Goal: Obtain resource: Download file/media

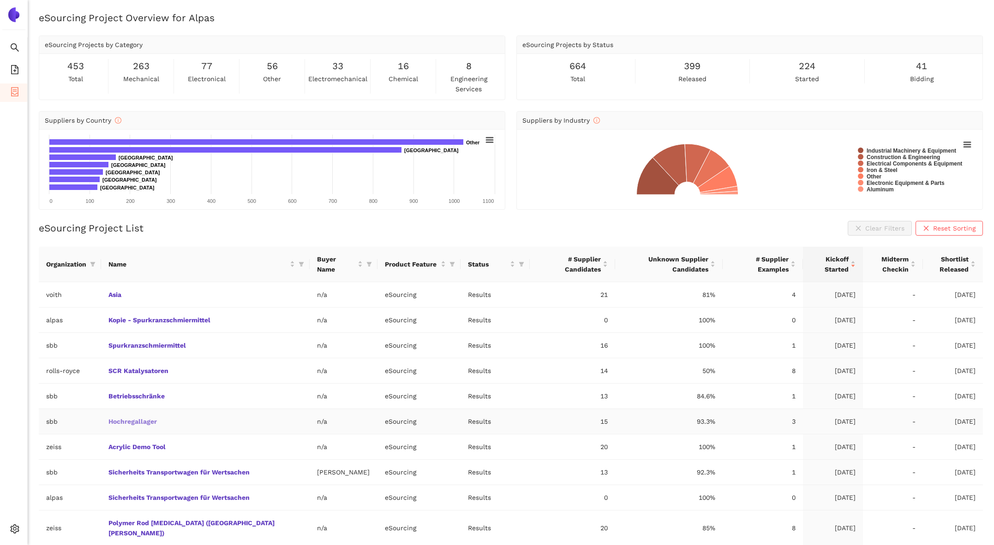
click at [0, 0] on link "Hochregallager" at bounding box center [0, 0] width 0 height 0
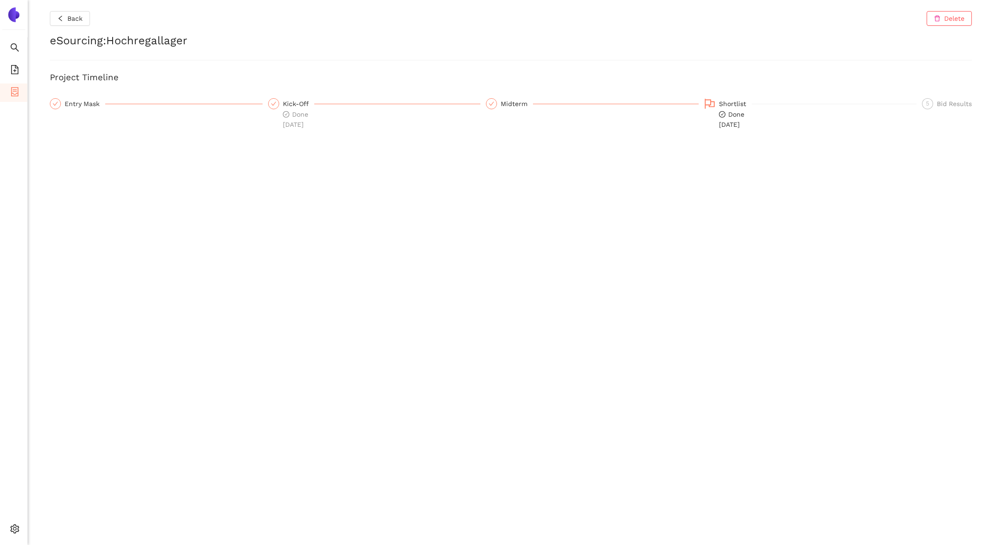
click at [734, 115] on span "Done [DATE]" at bounding box center [731, 120] width 25 height 18
drag, startPoint x: 64, startPoint y: 20, endPoint x: 64, endPoint y: 25, distance: 5.1
click at [64, 20] on button "Back" at bounding box center [70, 18] width 40 height 15
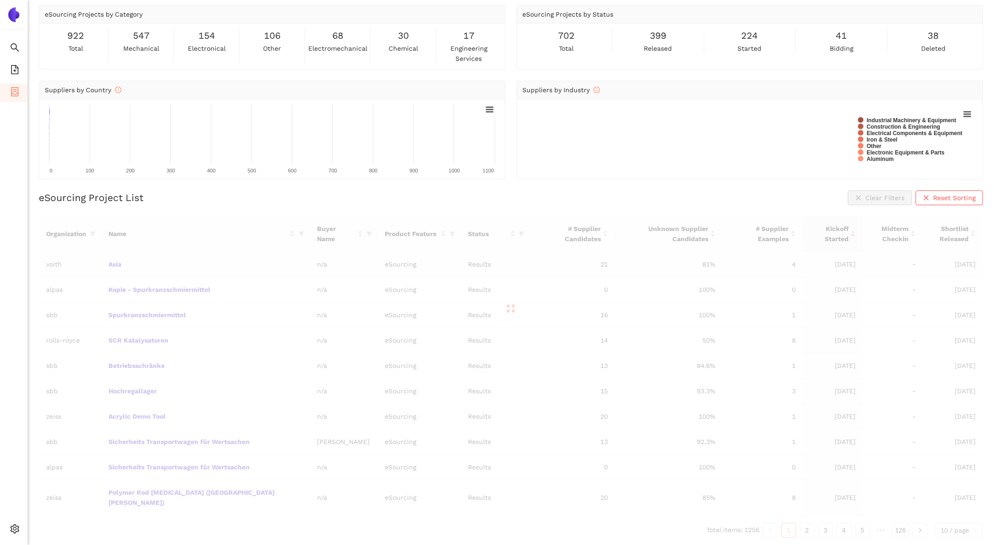
scroll to position [18, 0]
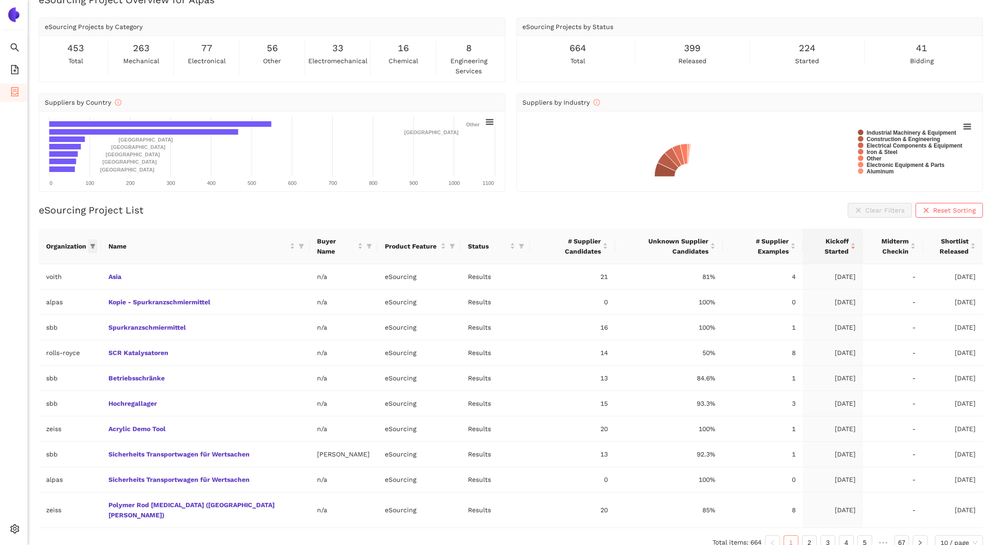
click at [94, 244] on icon "filter" at bounding box center [92, 246] width 5 height 5
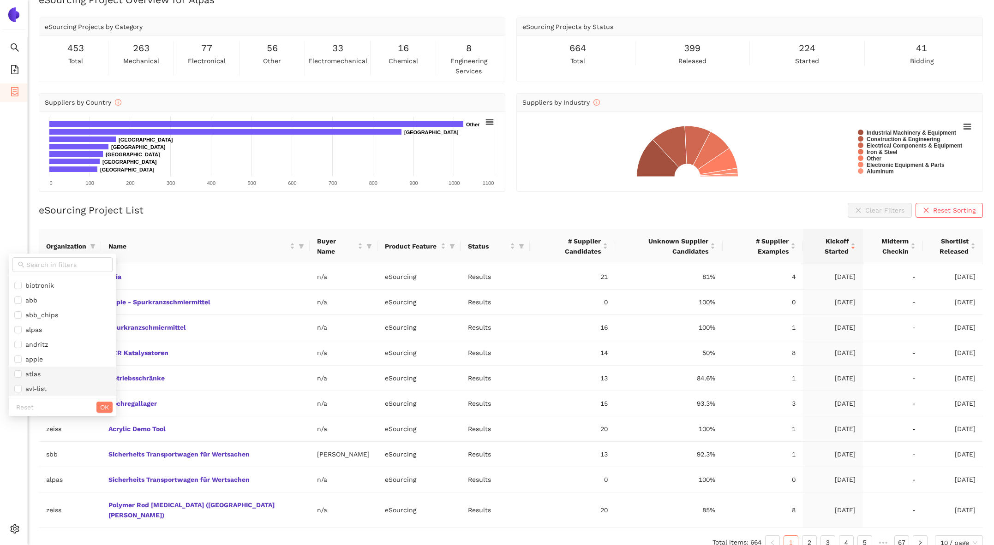
click at [44, 393] on span "avl-list" at bounding box center [34, 388] width 25 height 7
checkbox input "true"
click at [100, 406] on span "OK" at bounding box center [104, 407] width 9 height 10
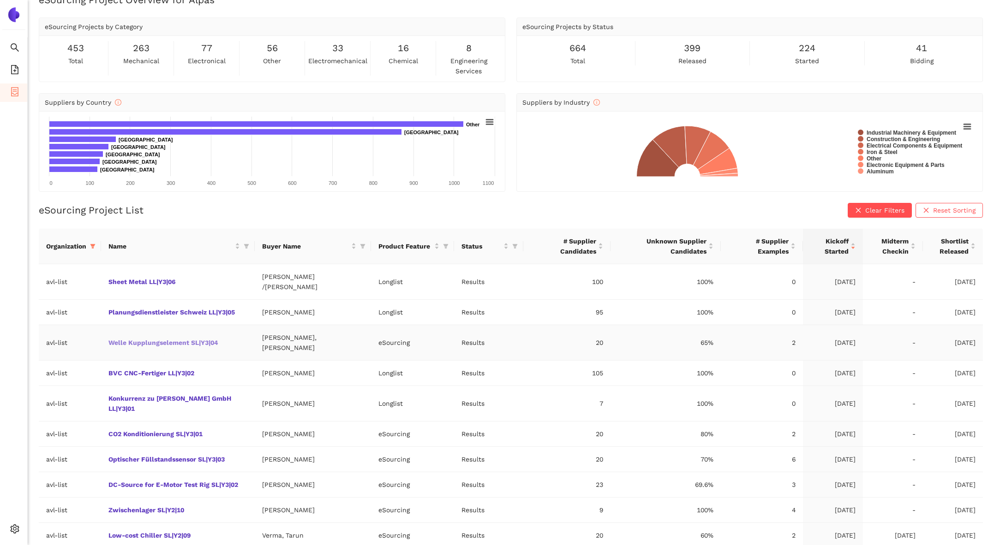
click at [0, 0] on link "Welle Kupplungselement SL|Y3|04" at bounding box center [0, 0] width 0 height 0
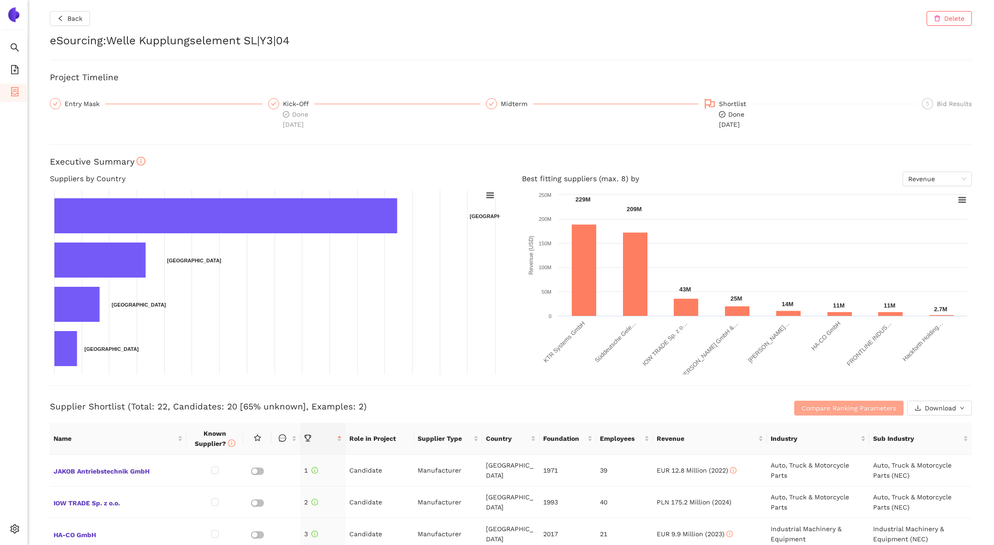
click at [828, 415] on div "Compare Ranking Parameters Download" at bounding box center [817, 408] width 307 height 15
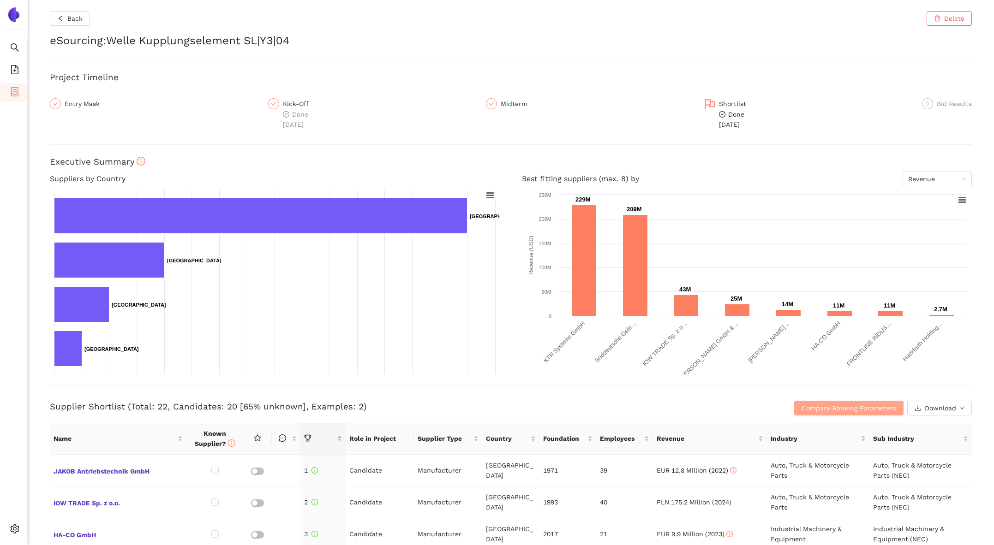
click at [824, 412] on span "Compare Ranking Parameters" at bounding box center [848, 408] width 95 height 10
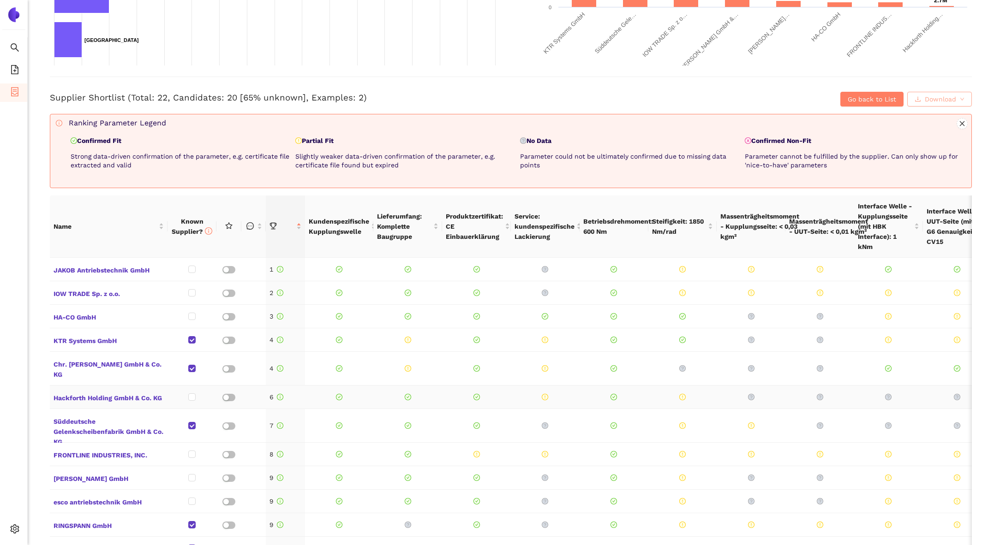
click at [956, 98] on button "Download" at bounding box center [939, 99] width 65 height 15
click at [0, 0] on link "CSV" at bounding box center [0, 0] width 0 height 0
